Goal: Information Seeking & Learning: Learn about a topic

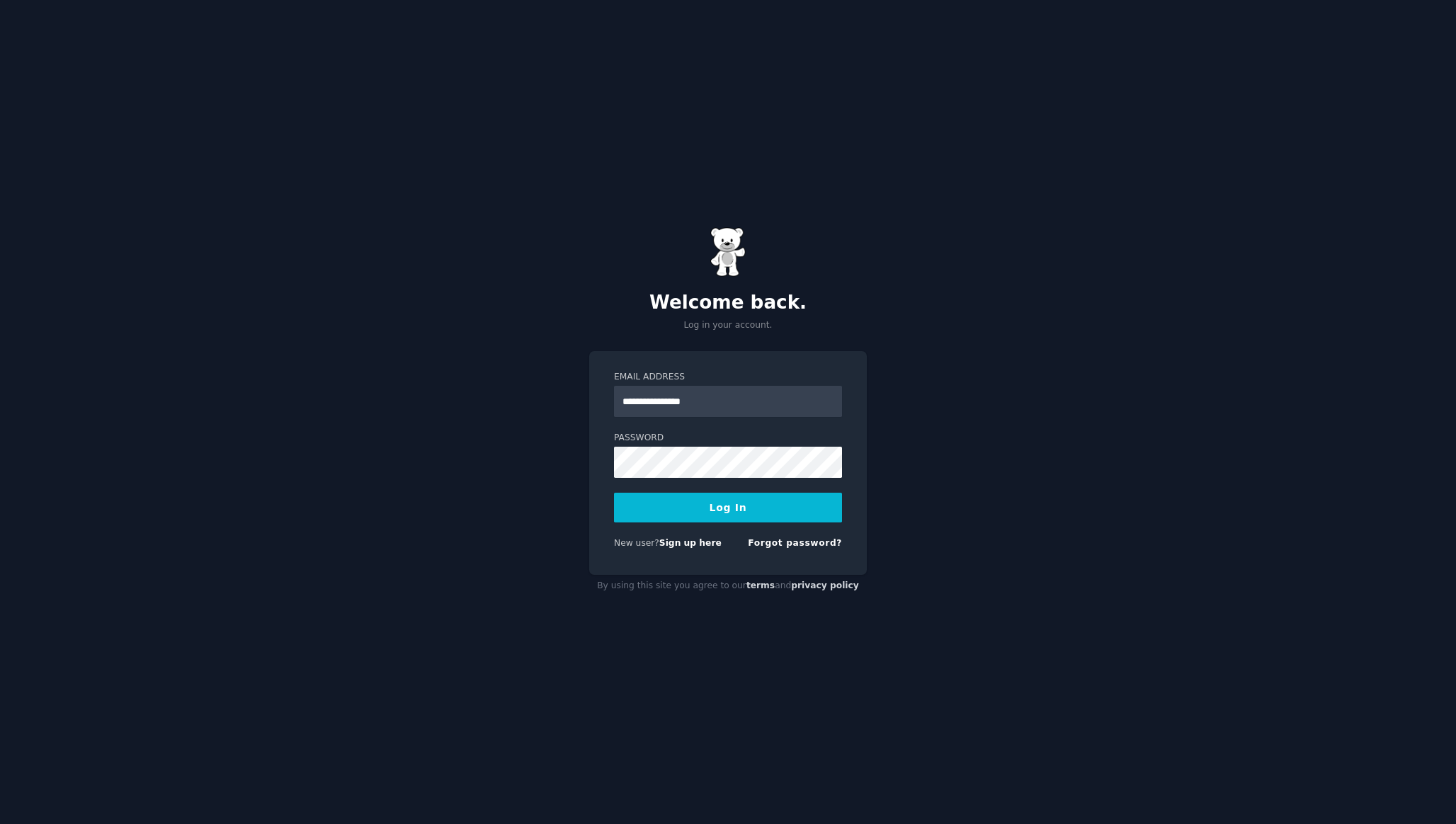
type input "**********"
click at [709, 522] on button "Log In" at bounding box center [728, 507] width 228 height 30
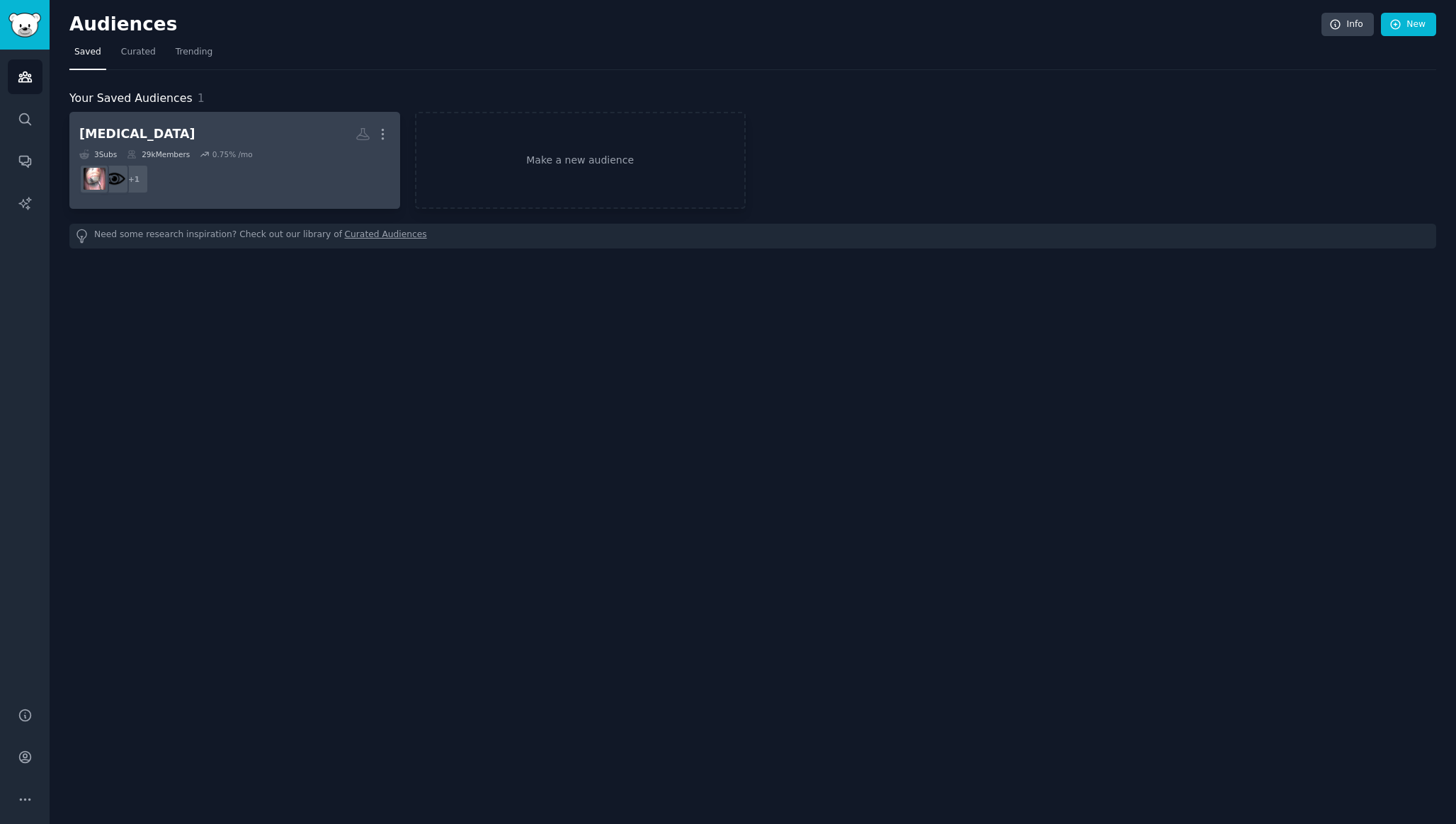
click at [159, 137] on div "Laser Eye Surgery" at bounding box center [138, 134] width 116 height 18
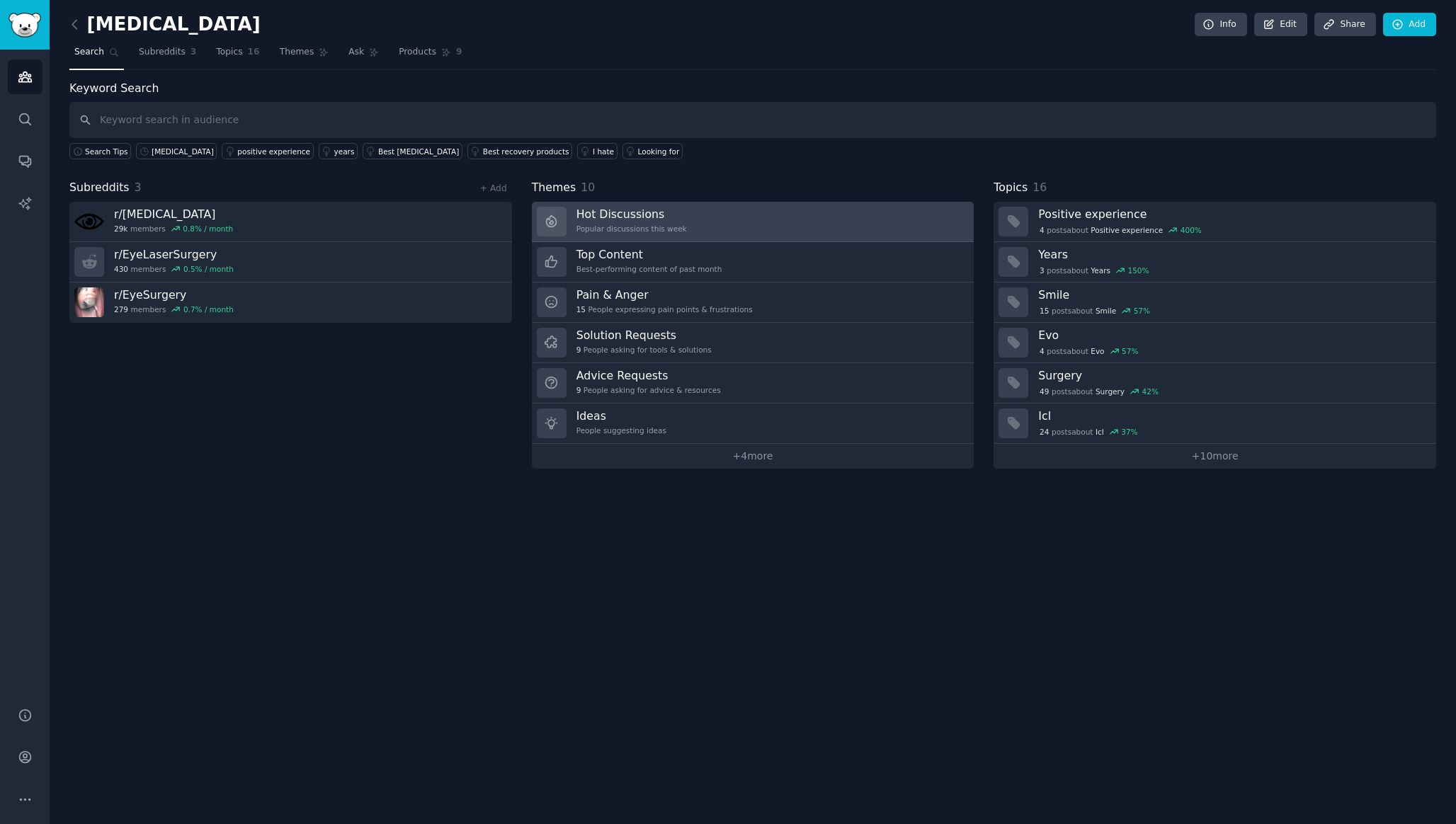
click at [637, 216] on h3 "Hot Discussions" at bounding box center [631, 214] width 110 height 15
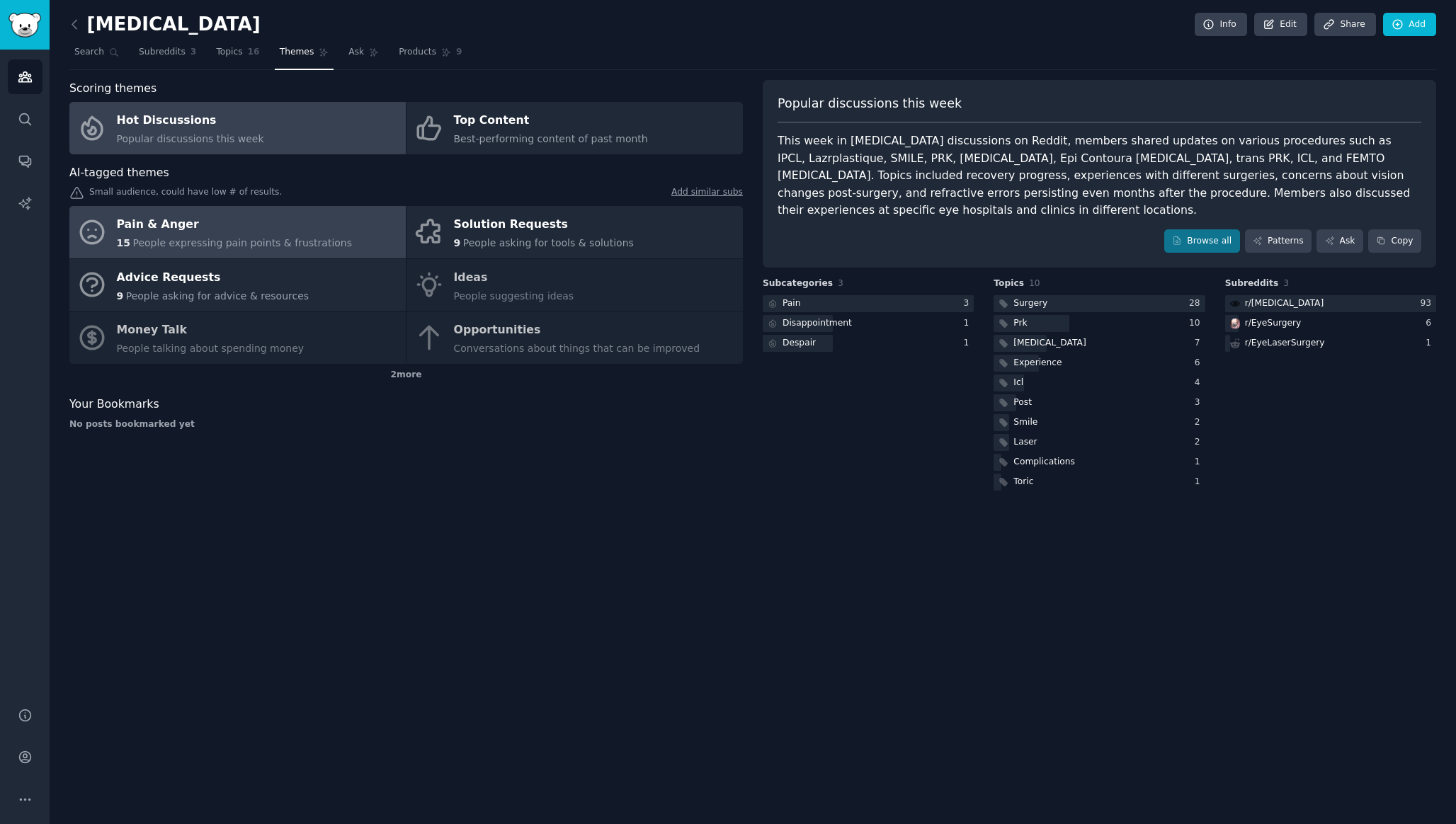
click at [292, 218] on div "Pain & Anger" at bounding box center [234, 225] width 235 height 22
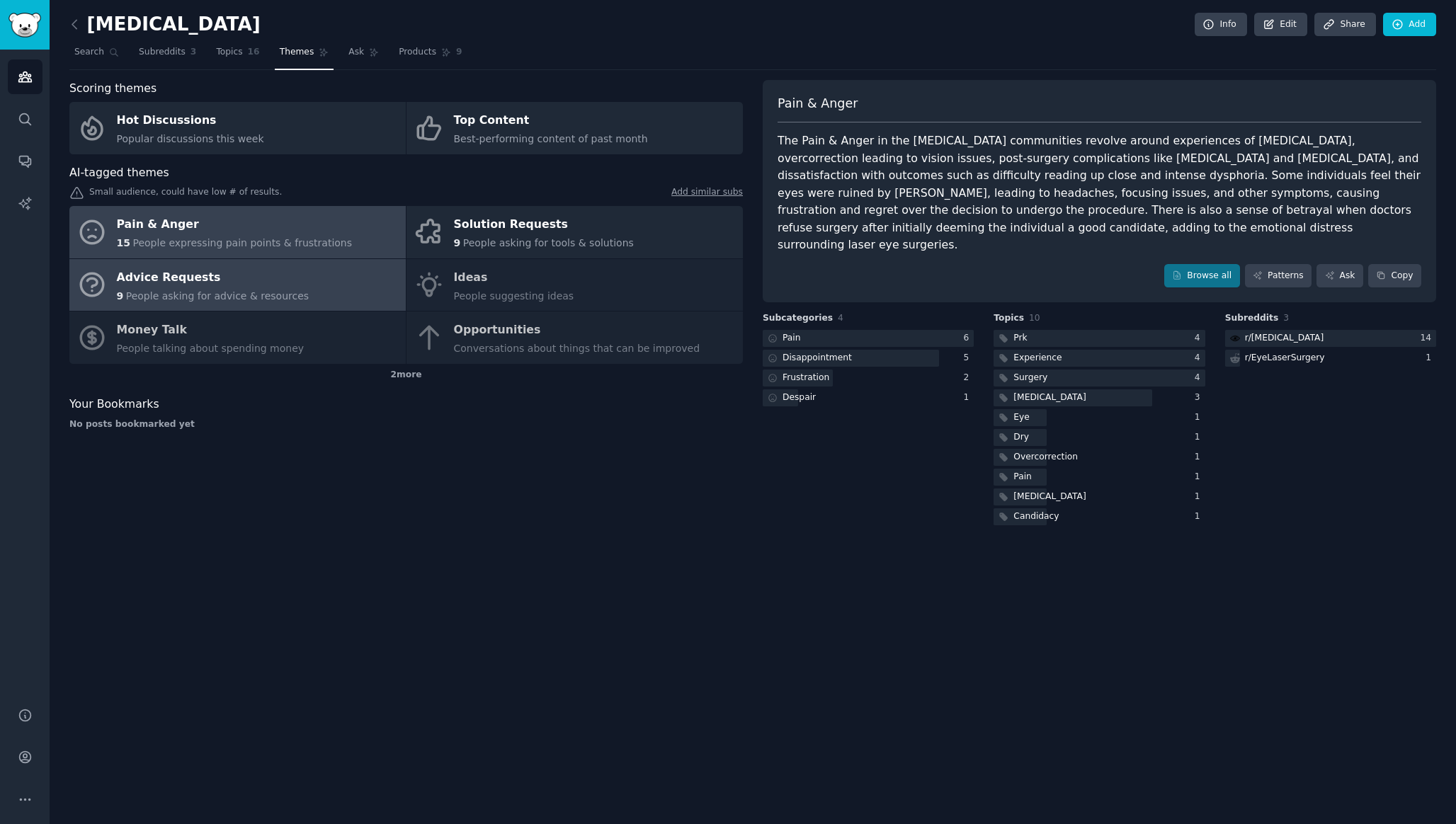
click at [263, 290] on span "People asking for advice & resources" at bounding box center [217, 295] width 183 height 12
